Goal: Information Seeking & Learning: Find specific page/section

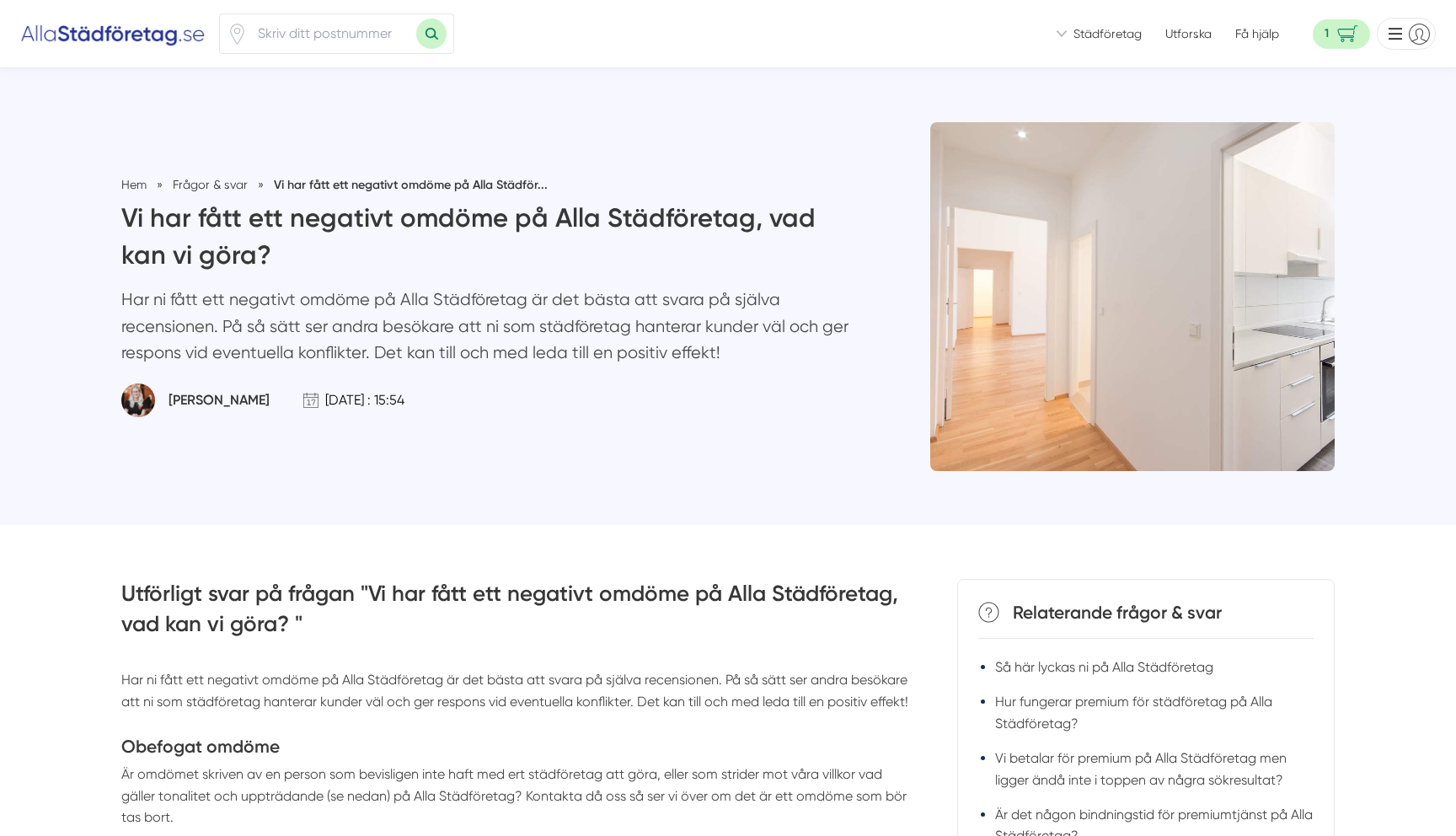
click at [148, 39] on img at bounding box center [113, 34] width 185 height 27
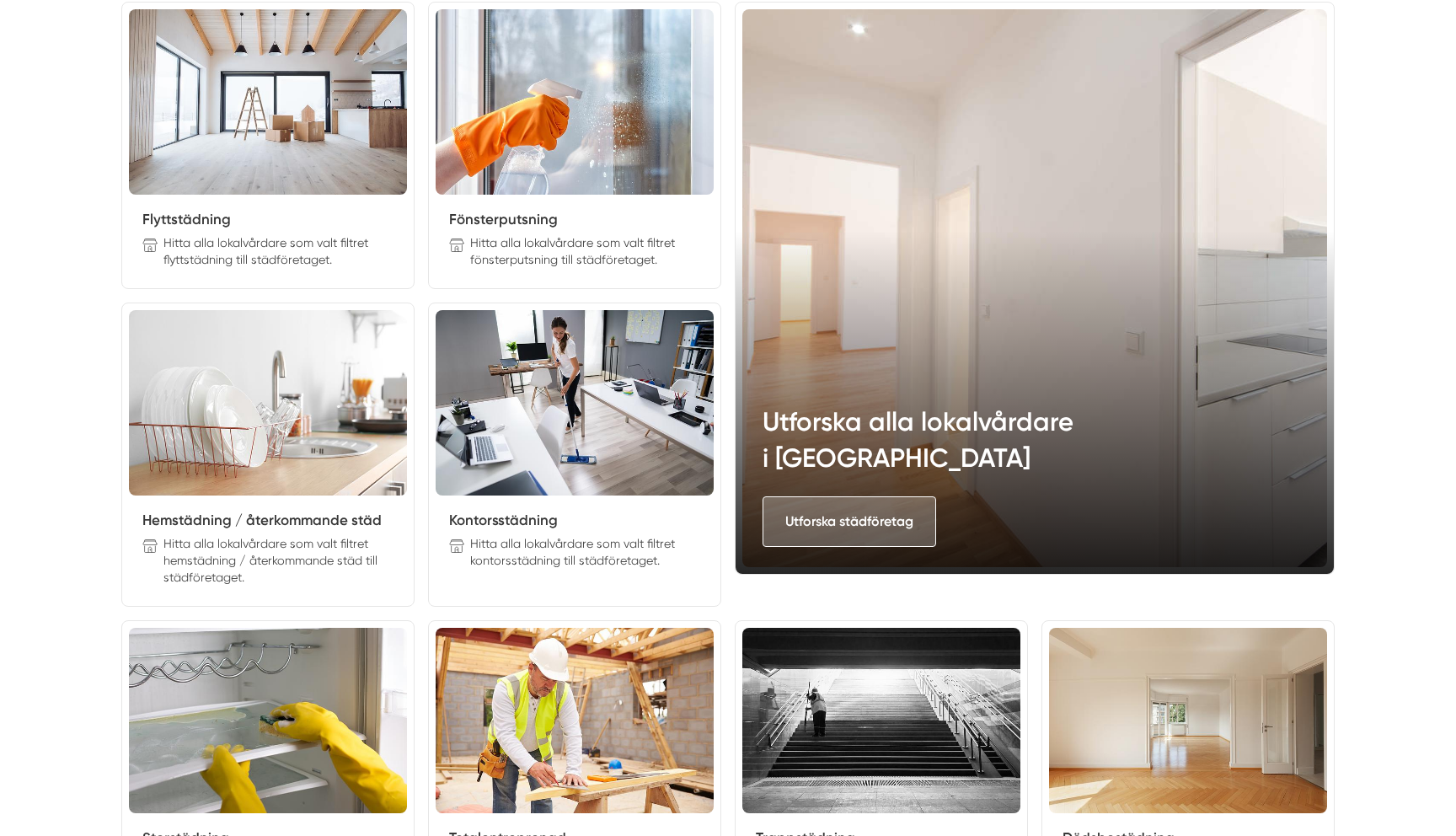
scroll to position [2025, 0]
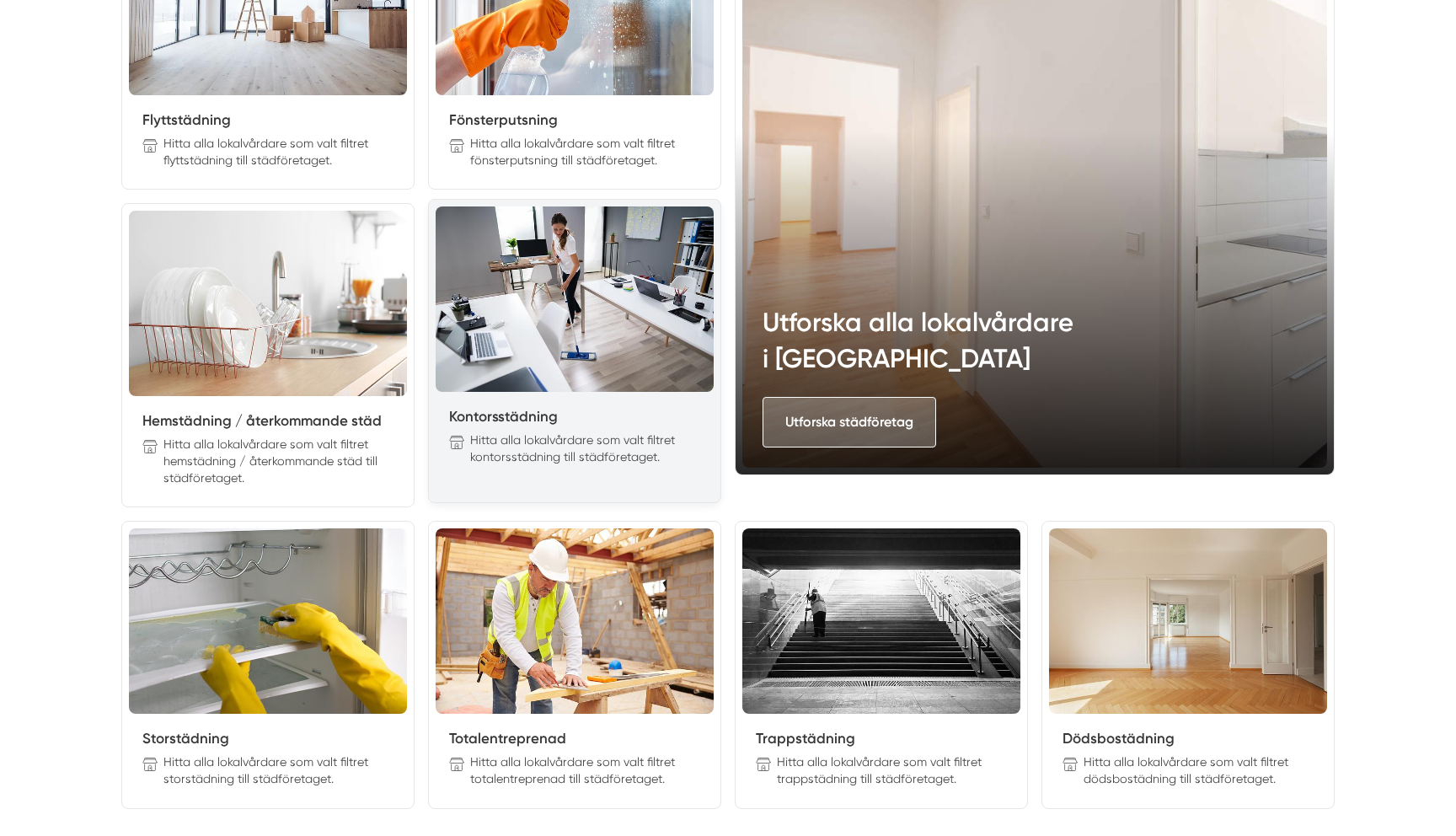
click at [645, 318] on img at bounding box center [574, 299] width 278 height 185
click at [578, 432] on p "Hitta alla lokalvårdare som valt filtret kontorsstädning till städföretaget." at bounding box center [585, 448] width 230 height 34
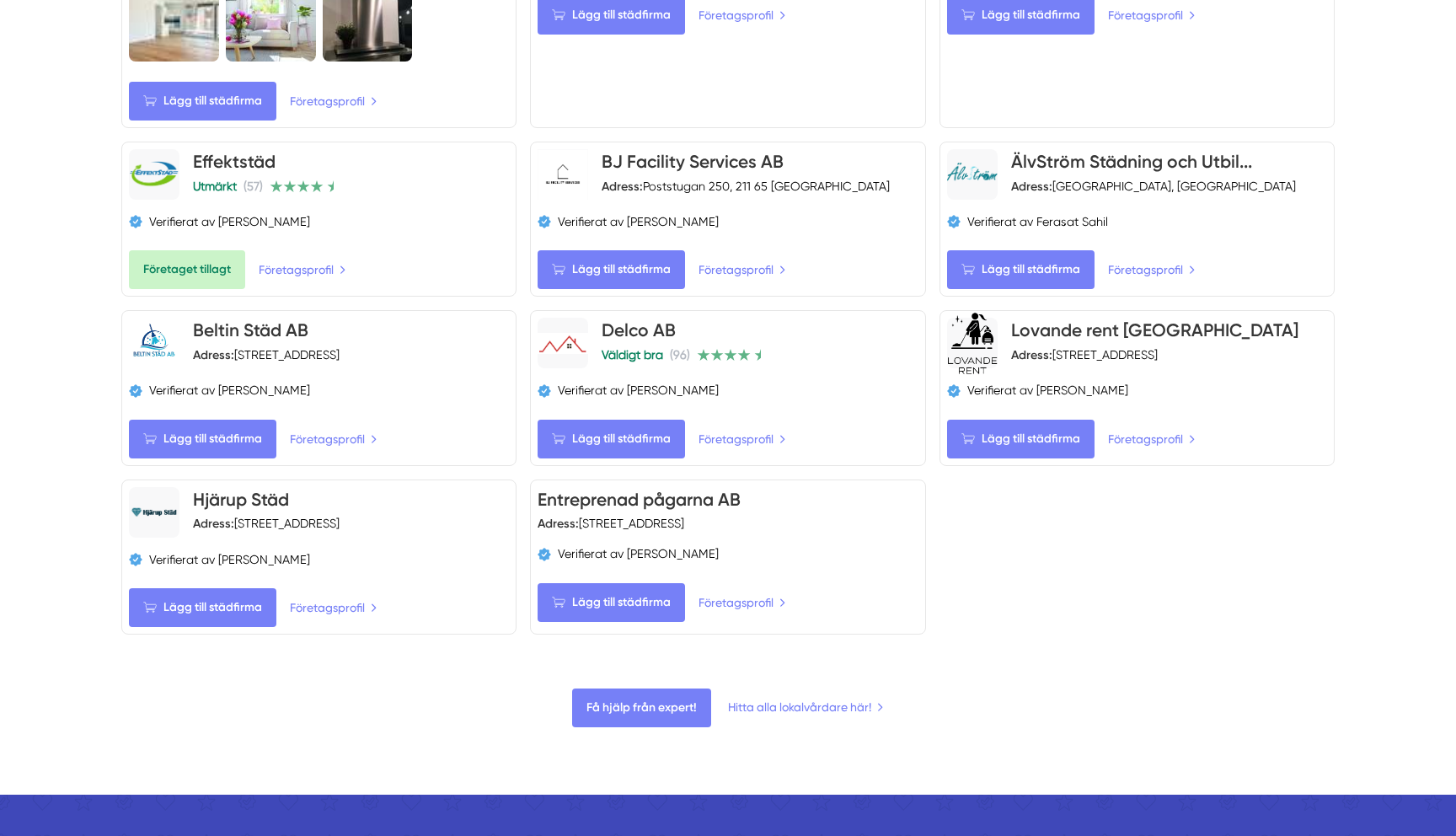
scroll to position [1516, 0]
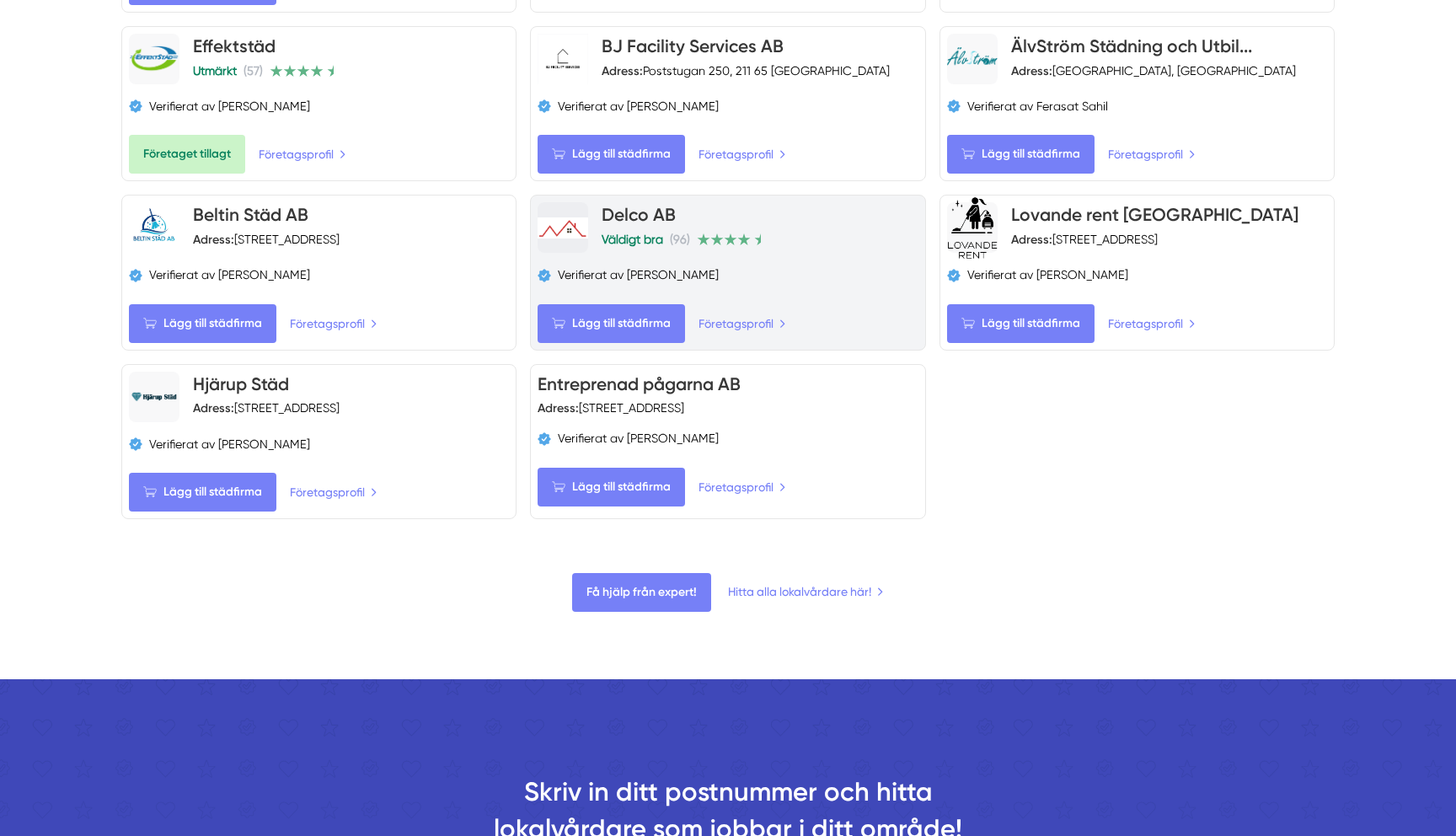
click at [755, 233] on icon at bounding box center [757, 239] width 13 height 13
click at [648, 204] on link "Delco AB" at bounding box center [639, 215] width 75 height 21
